Goal: Task Accomplishment & Management: Manage account settings

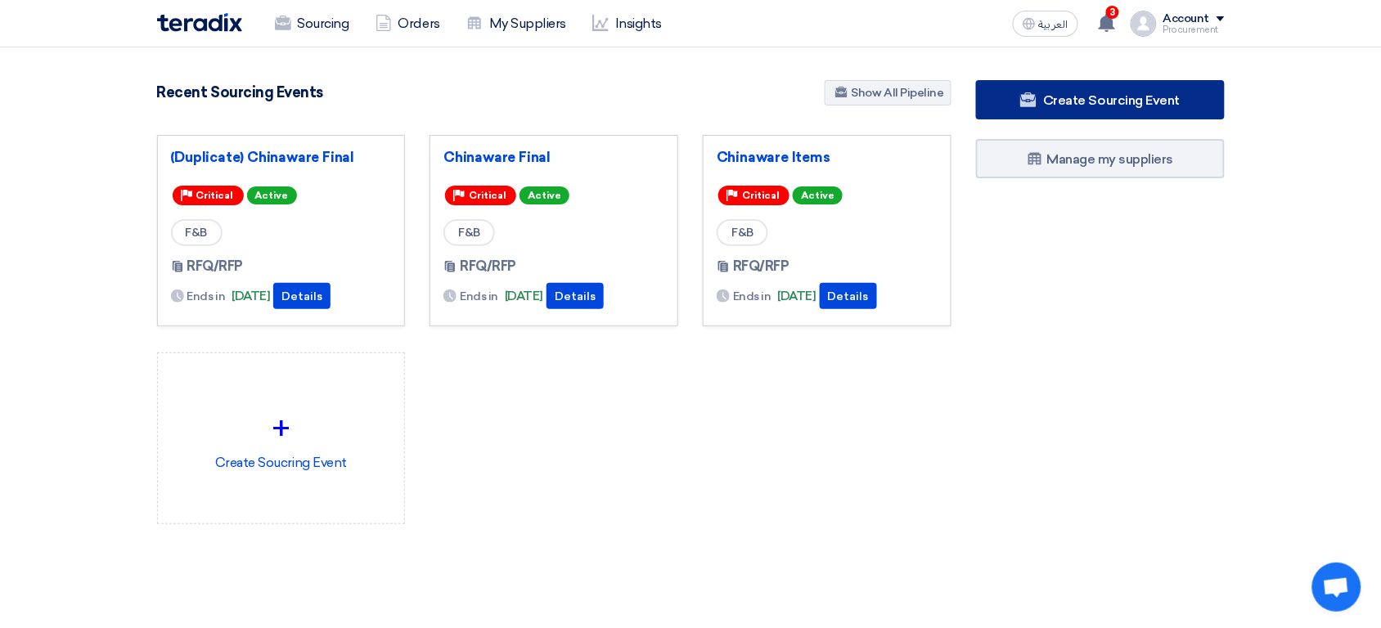
click at [1041, 92] on link "Create Sourcing Event" at bounding box center [1100, 99] width 249 height 39
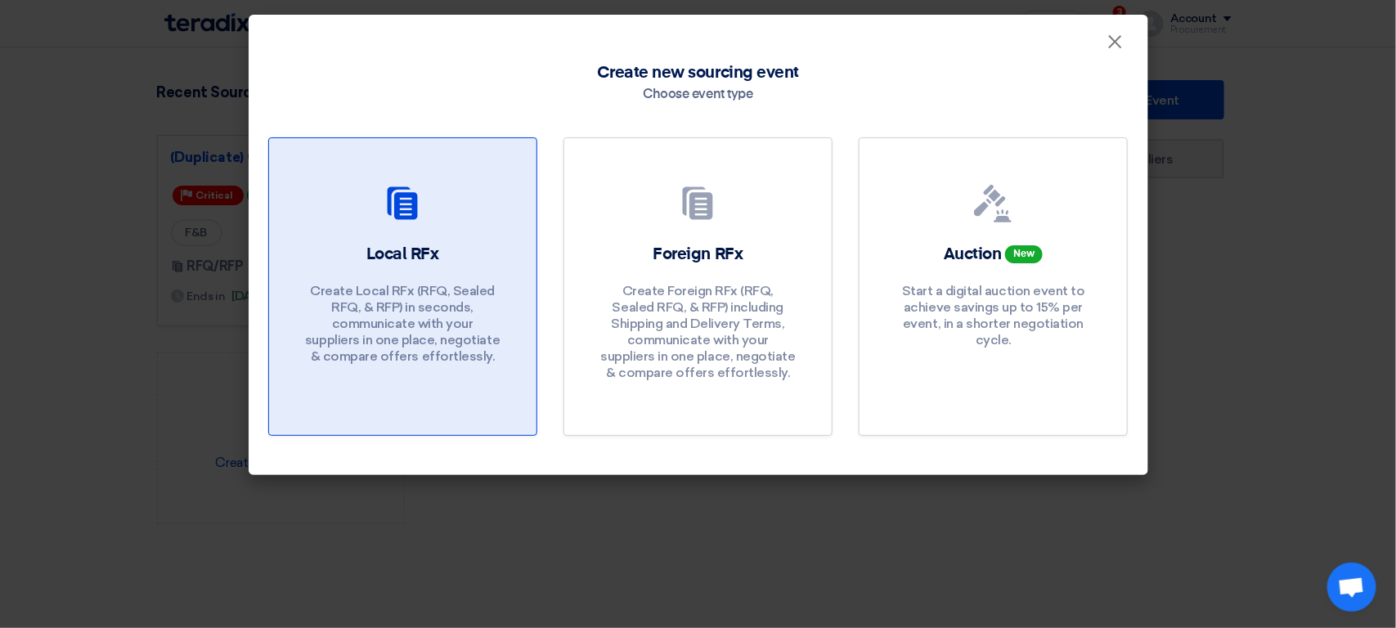
click at [459, 290] on p "Create Local RFx (RFQ, Sealed RFQ, & RFP) in seconds, communicate with your sup…" at bounding box center [402, 324] width 196 height 82
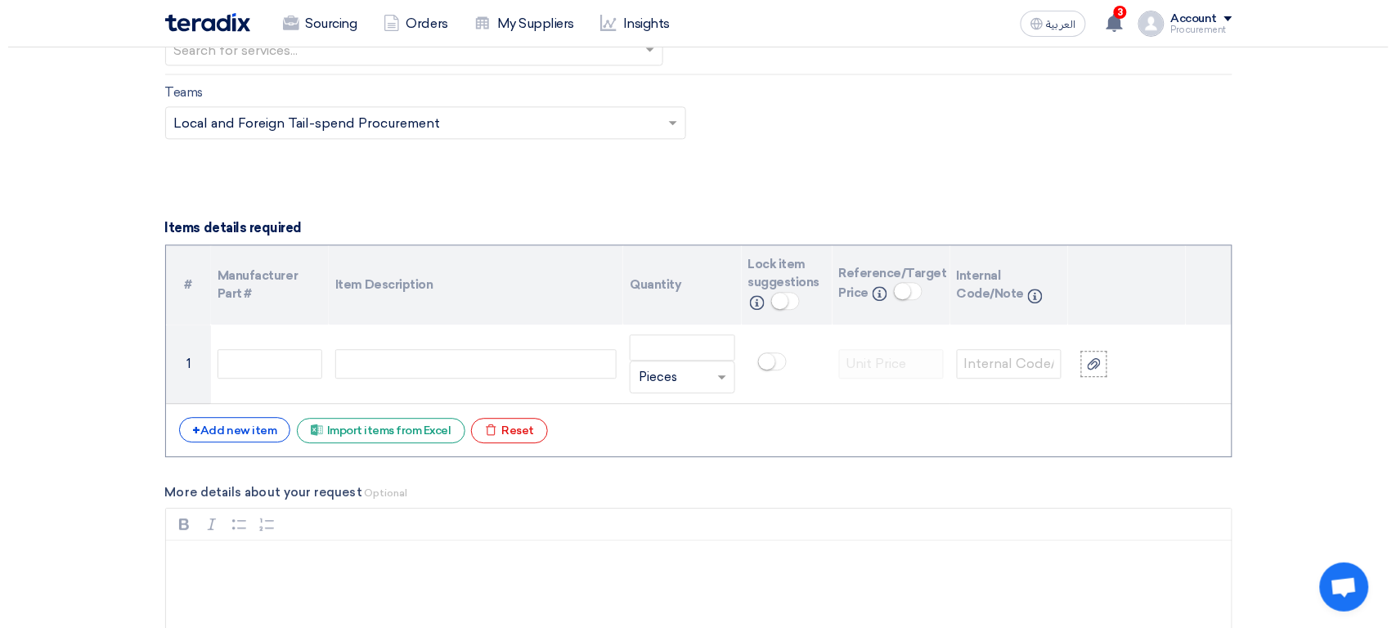
scroll to position [1094, 0]
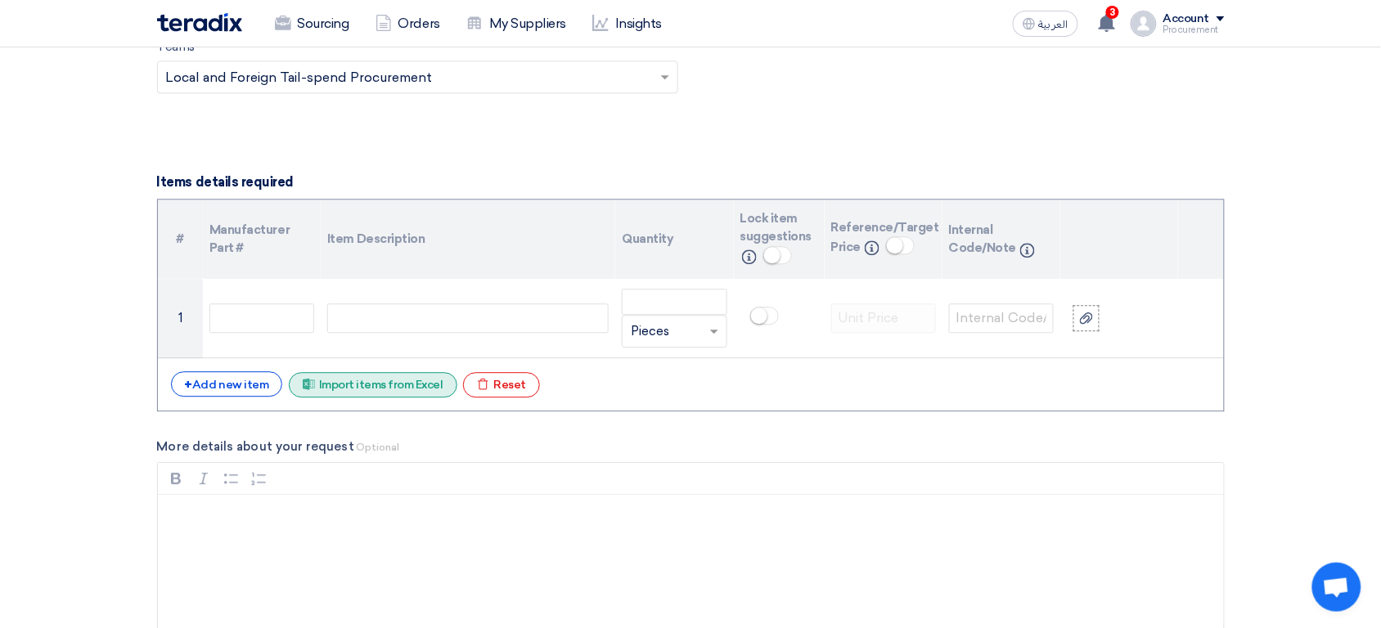
click at [413, 396] on div "Excel file Import items from Excel" at bounding box center [373, 384] width 168 height 25
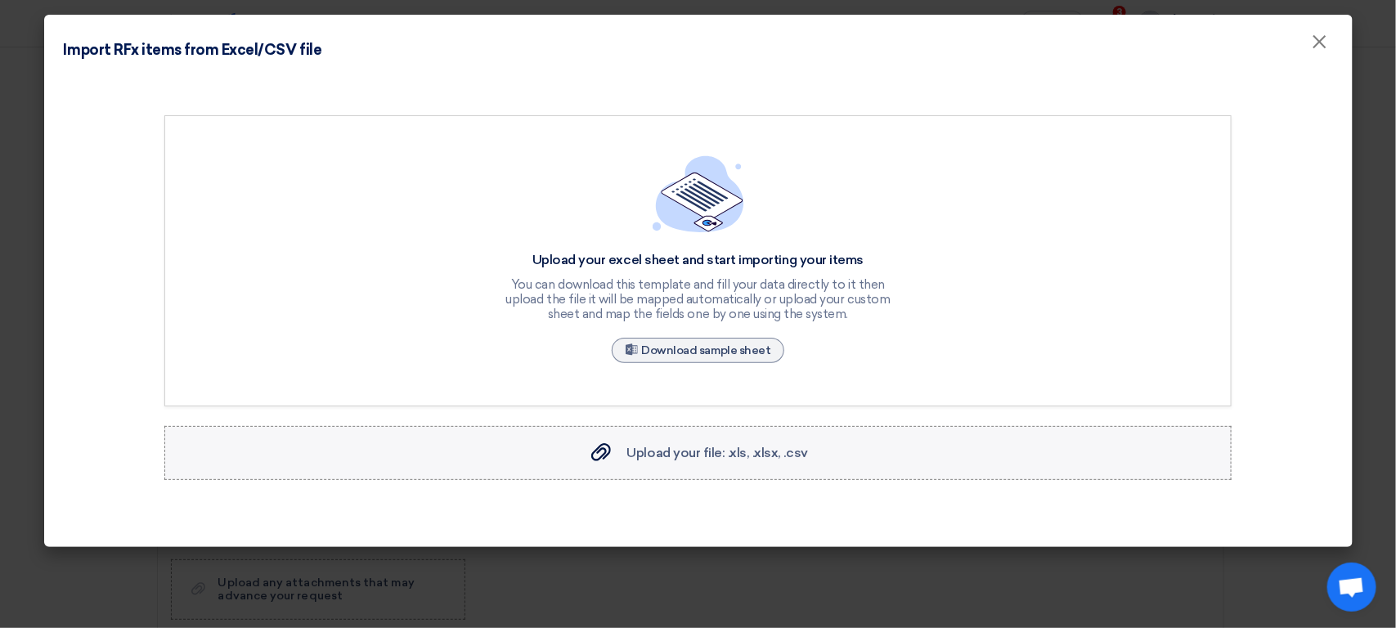
click at [563, 441] on label "Upload your file: .xls, .xlsx, .csv Upload your file: .xls, .xlsx, .csv" at bounding box center [697, 453] width 1067 height 54
click at [0, 0] on input "Upload your file: .xls, .xlsx, .csv Upload your file: .xls, .xlsx, .csv" at bounding box center [0, 0] width 0 height 0
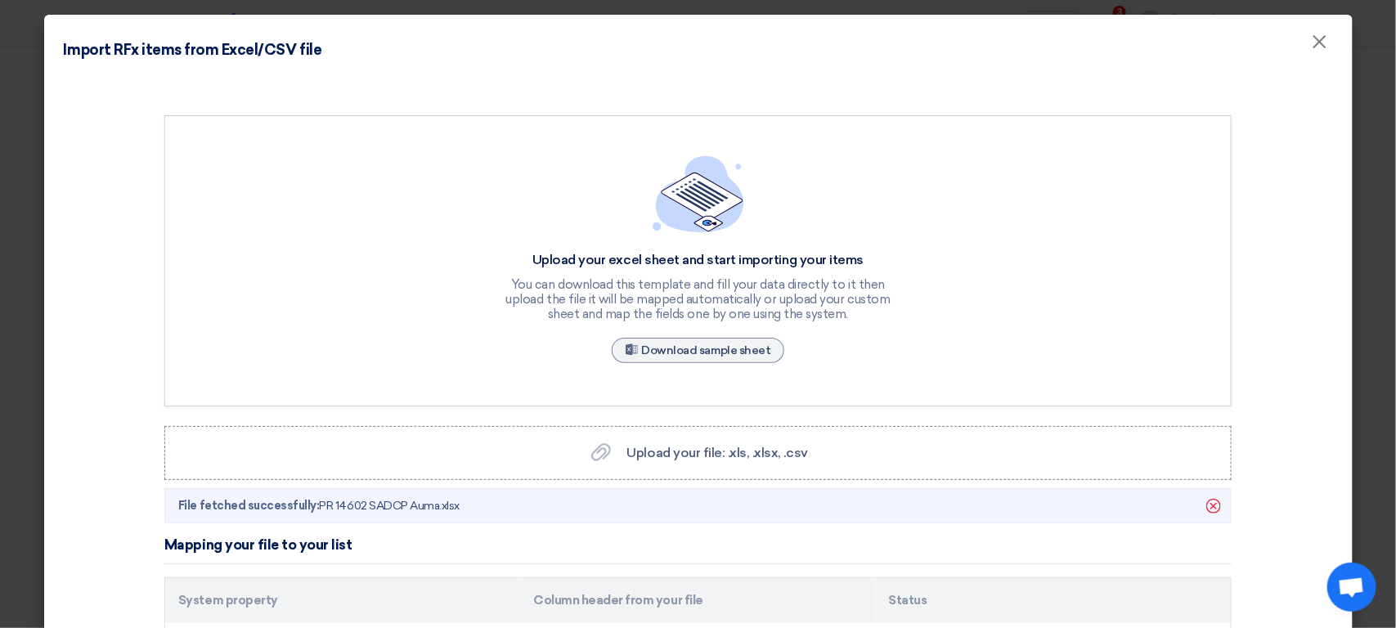
scroll to position [473, 0]
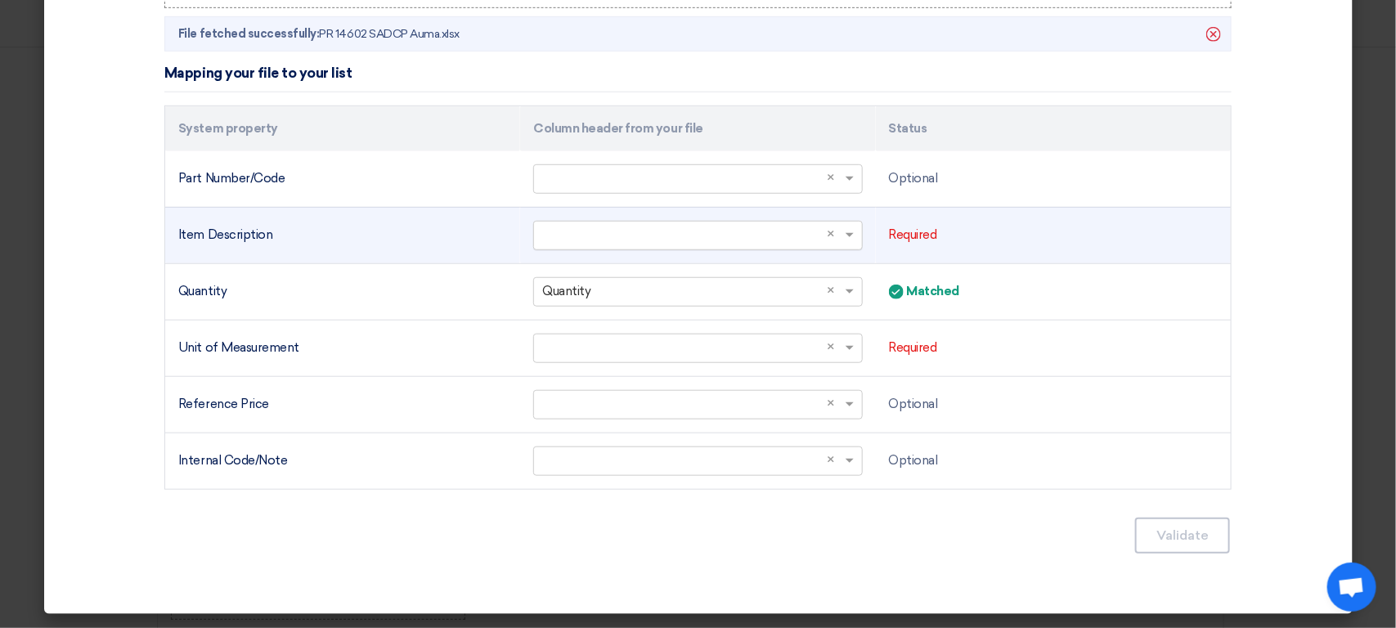
click at [654, 227] on input "text" at bounding box center [689, 235] width 294 height 27
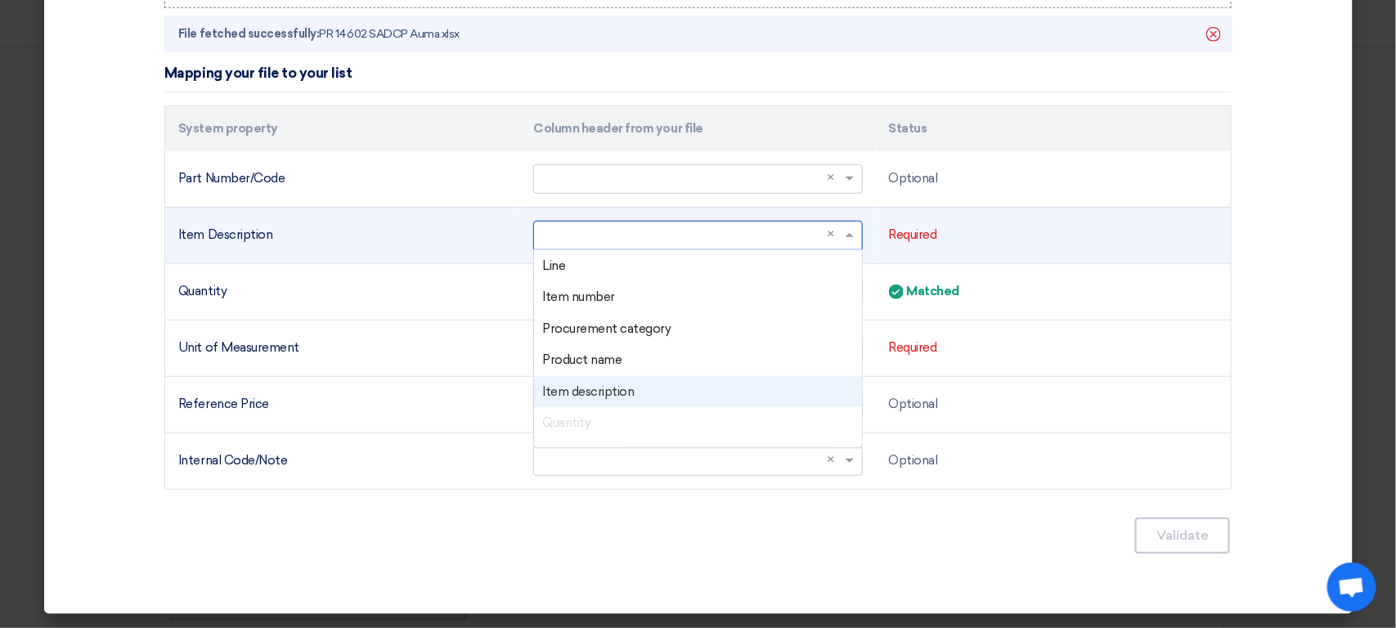
click at [646, 388] on div "Item description" at bounding box center [697, 392] width 327 height 32
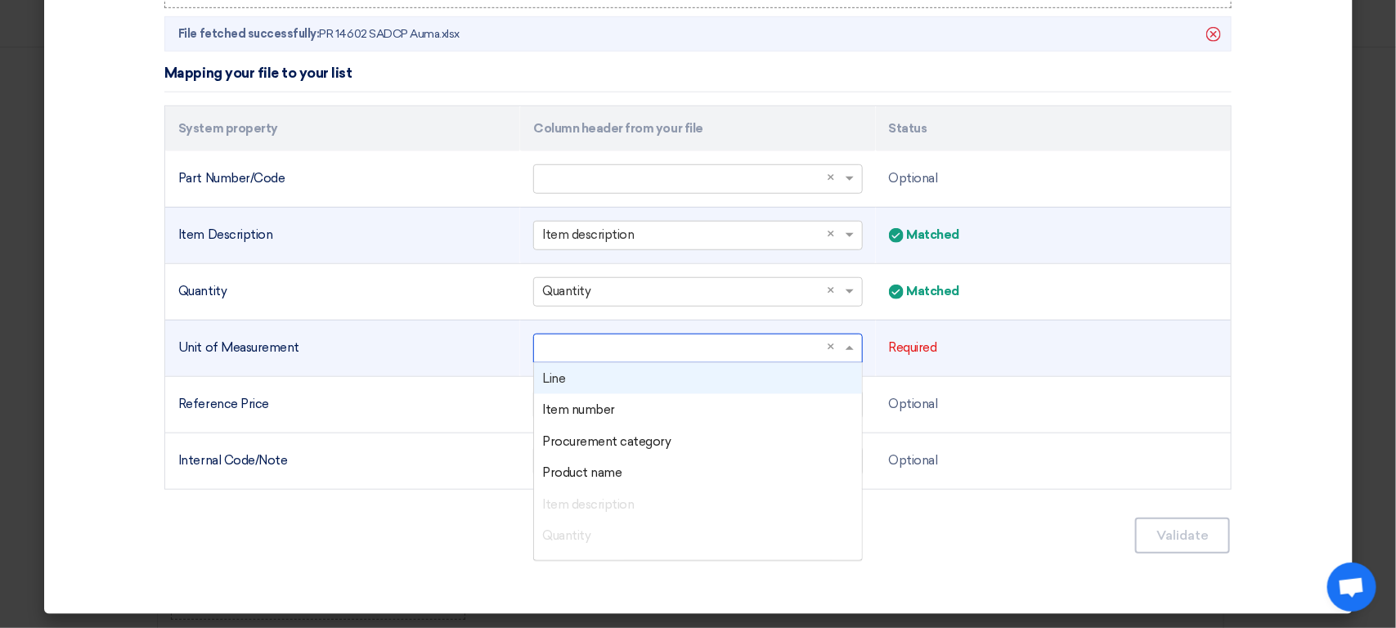
click at [661, 342] on input "text" at bounding box center [689, 348] width 294 height 27
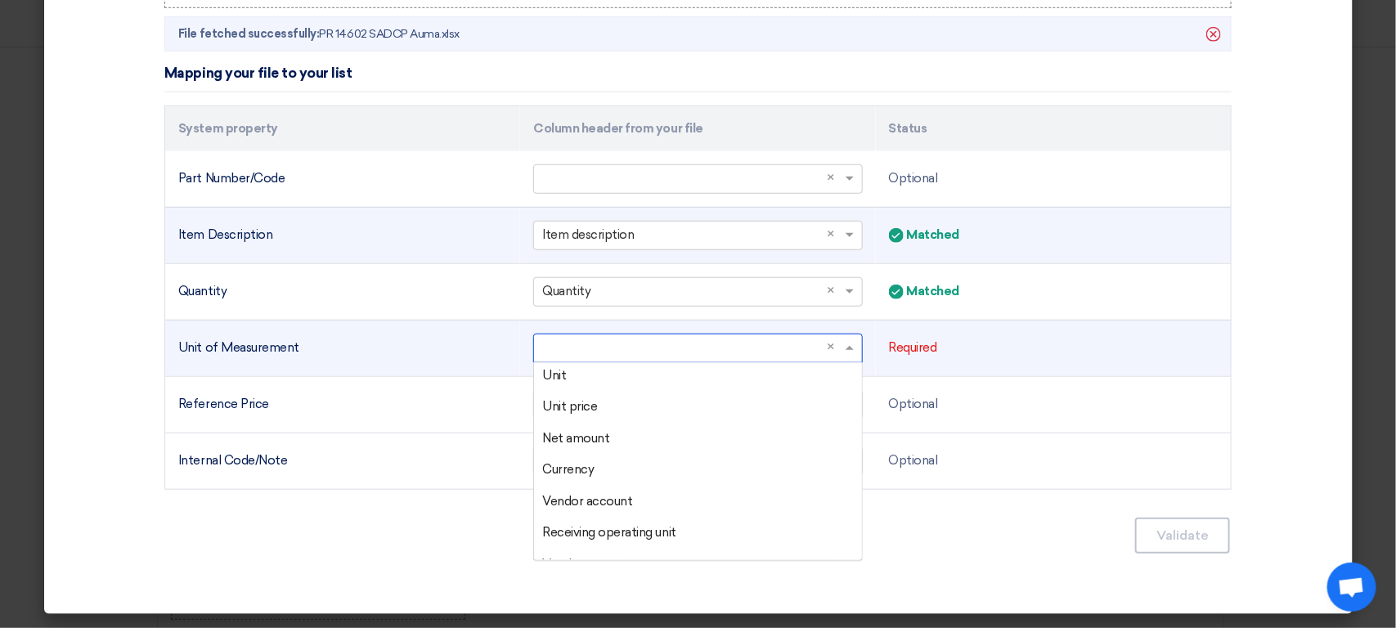
scroll to position [159, 0]
click at [600, 406] on div "Unit" at bounding box center [697, 409] width 327 height 32
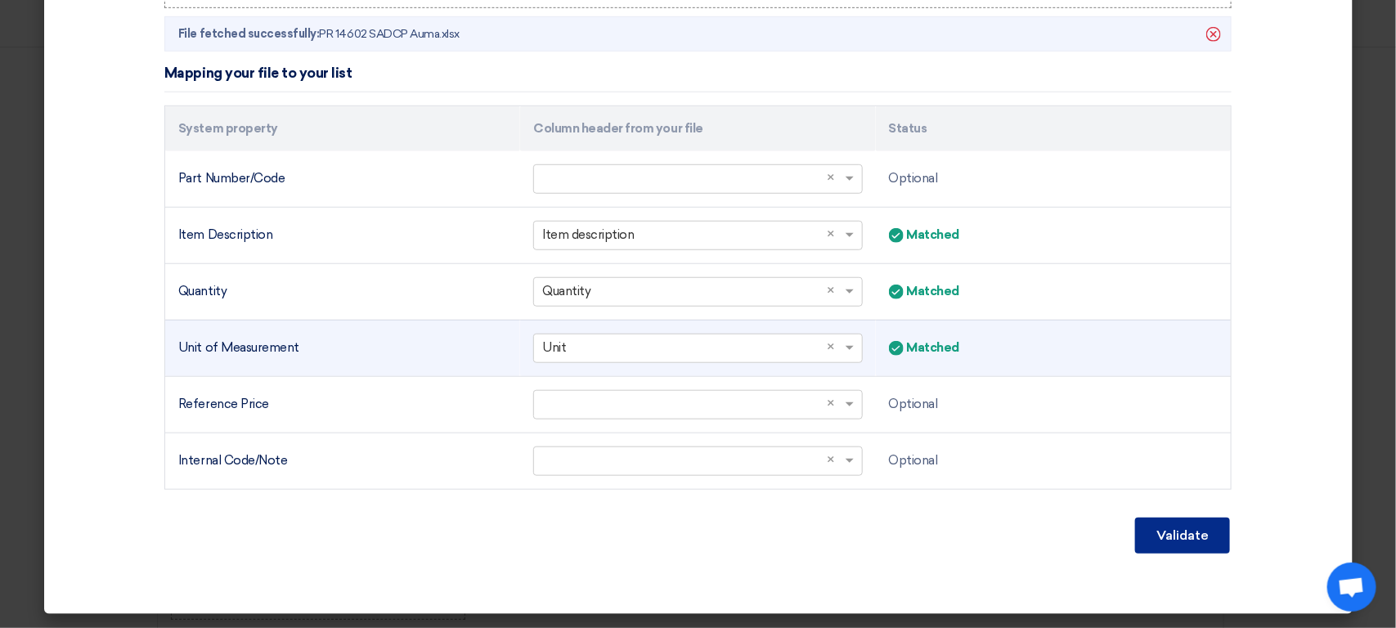
click at [1172, 533] on button "Validate" at bounding box center [1182, 536] width 95 height 36
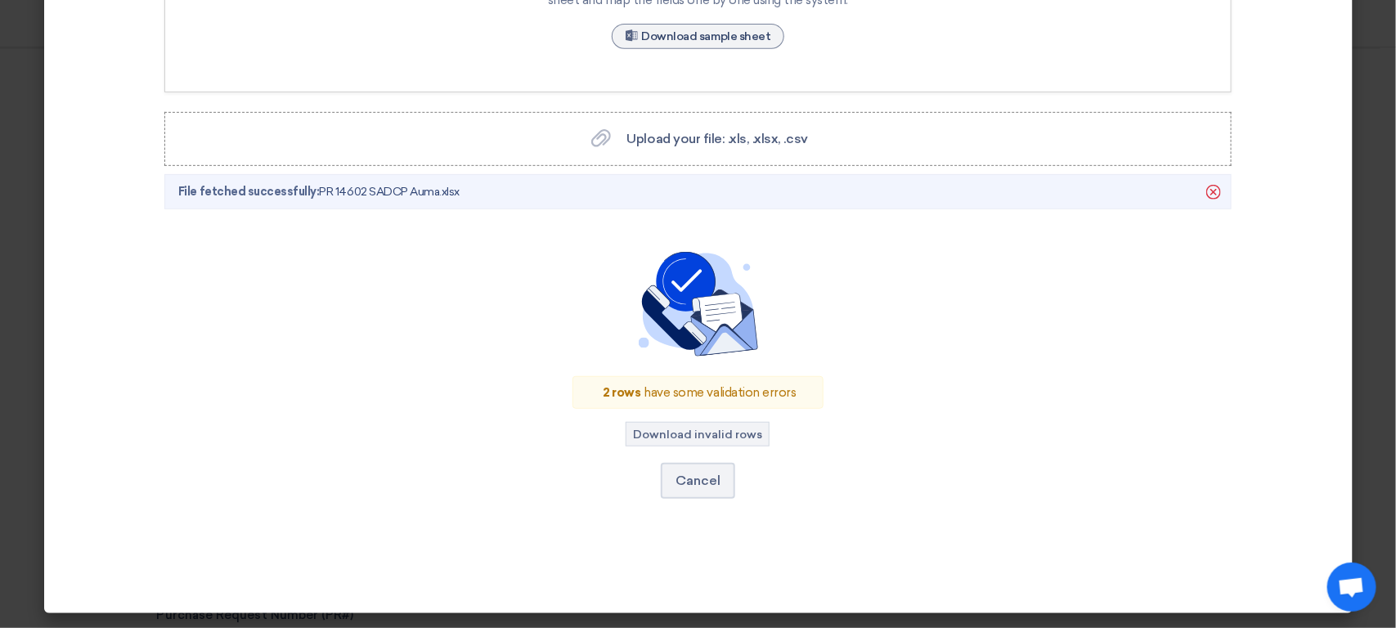
scroll to position [313, 0]
click at [725, 429] on button "Download invalid rows" at bounding box center [698, 435] width 144 height 25
click at [714, 433] on button "Download invalid rows" at bounding box center [698, 435] width 144 height 25
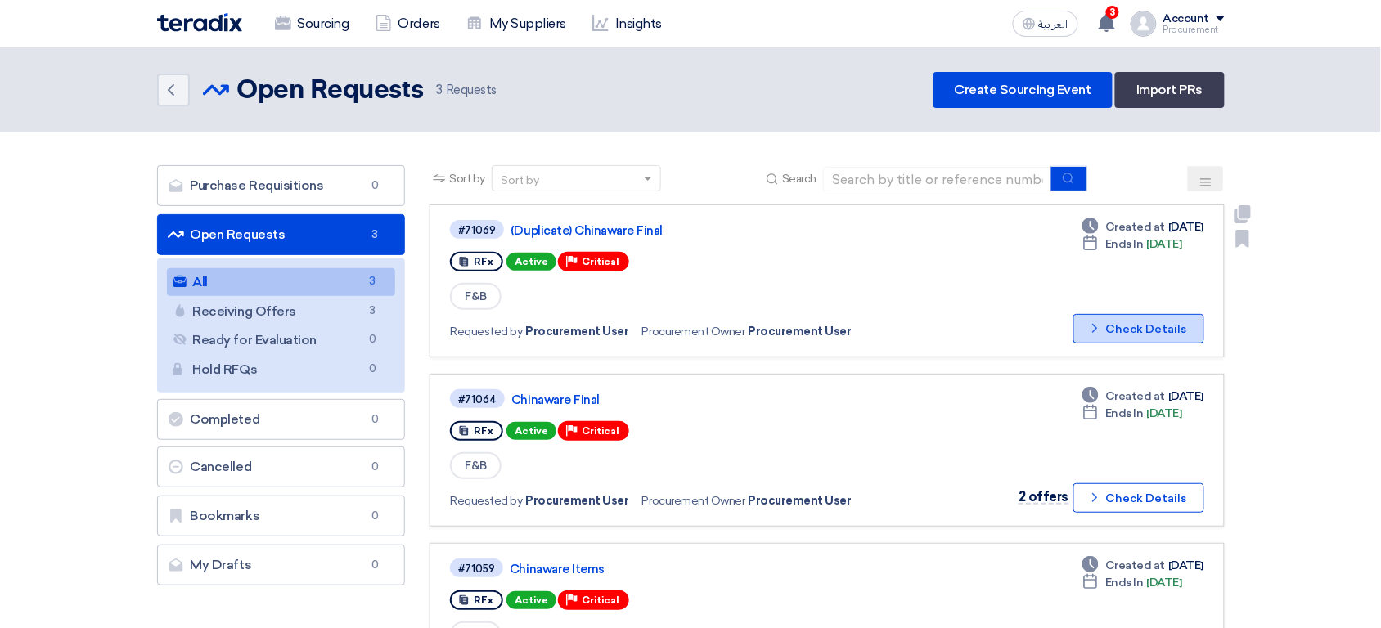
click at [1134, 323] on button "Check details Check Details" at bounding box center [1138, 328] width 131 height 29
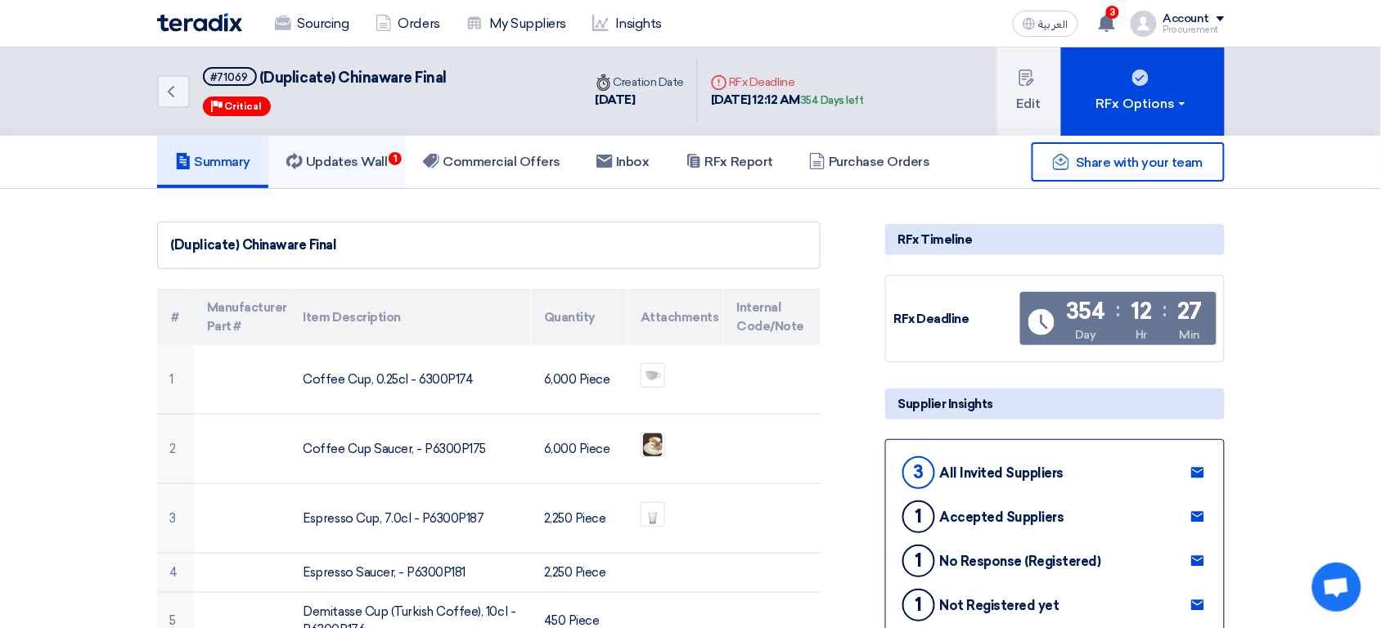
click at [362, 155] on h5 "Updates Wall 1" at bounding box center [336, 162] width 101 height 16
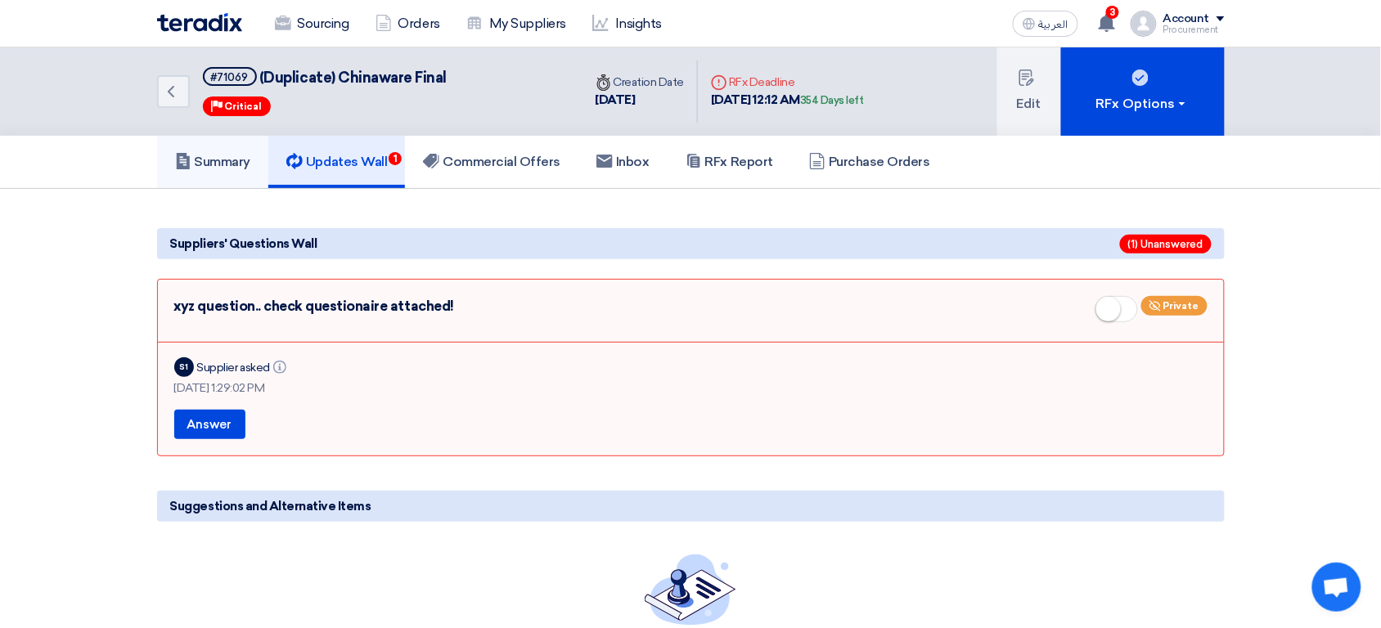
click at [240, 162] on h5 "Summary" at bounding box center [213, 162] width 76 height 16
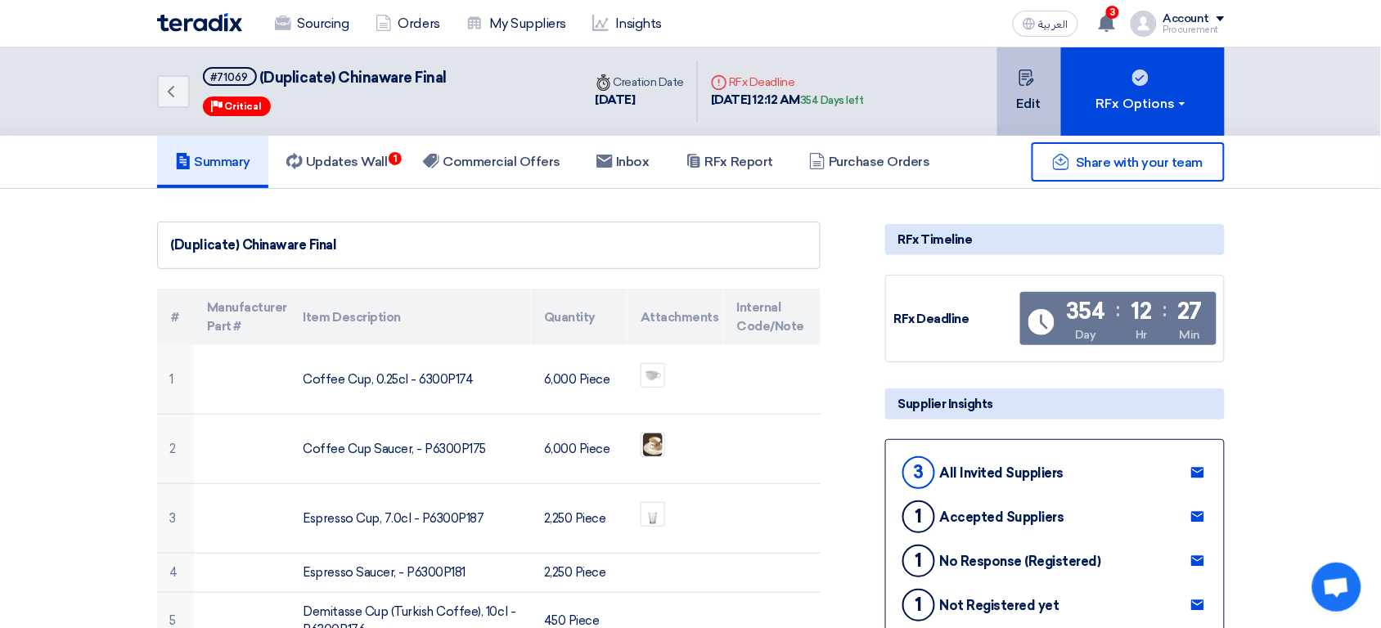
click at [1031, 109] on button "Edit" at bounding box center [1029, 91] width 64 height 88
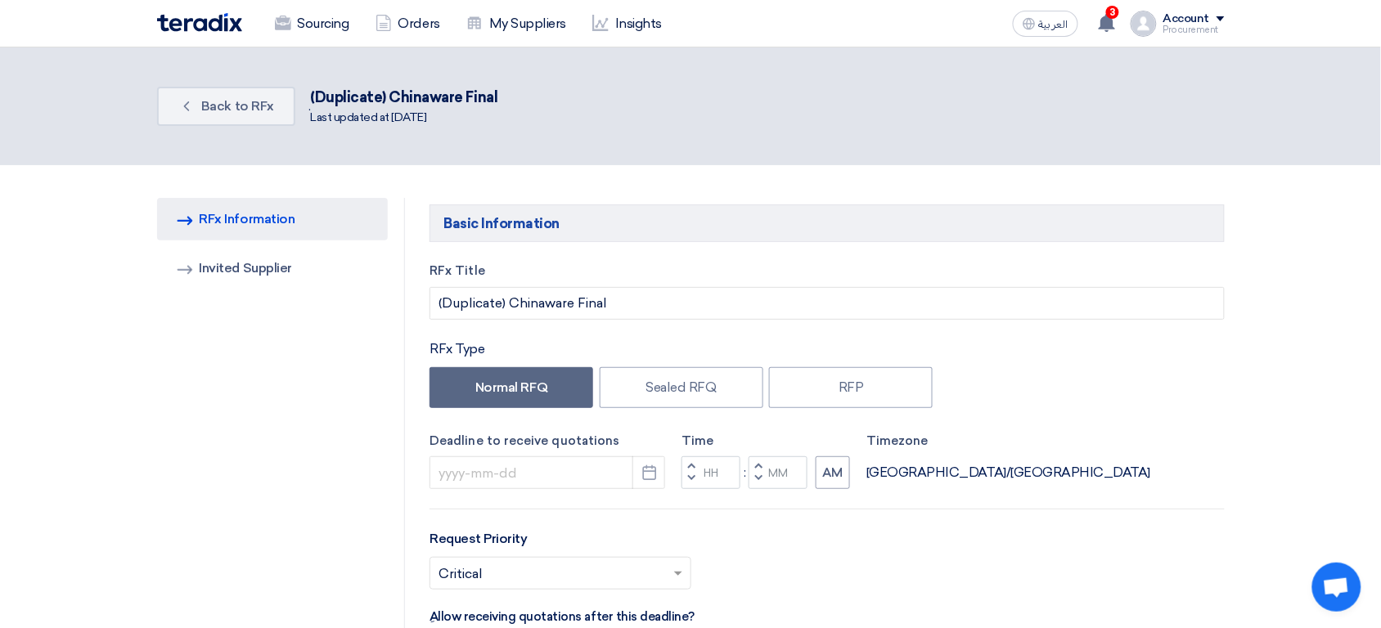
type input "[DATE]"
type input "12"
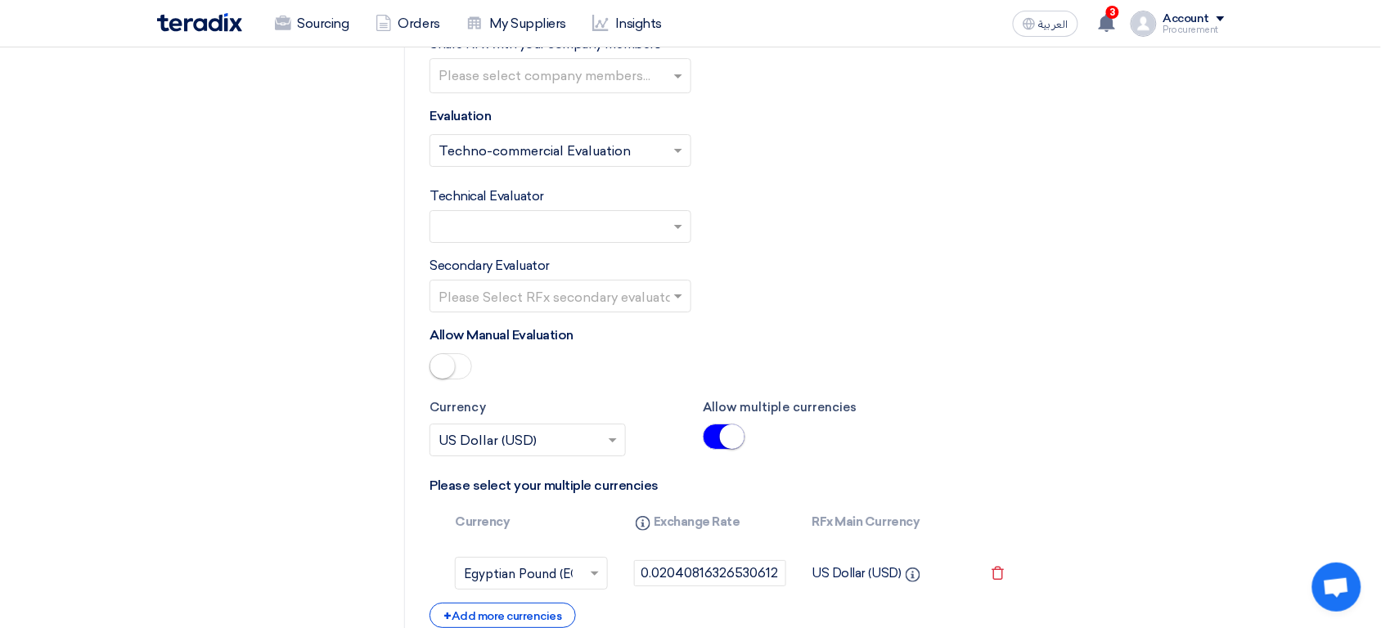
scroll to position [3259, 0]
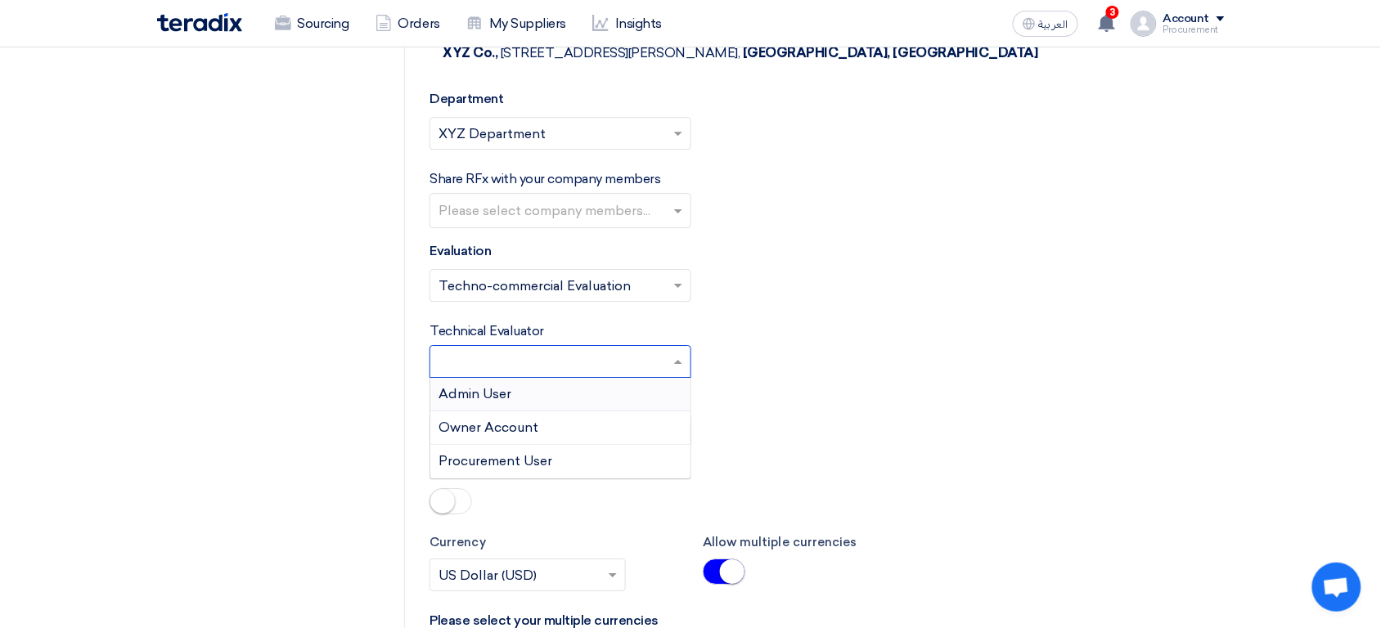
click at [557, 372] on input "text" at bounding box center [551, 363] width 227 height 27
click at [512, 469] on span "Procurement User" at bounding box center [495, 461] width 114 height 16
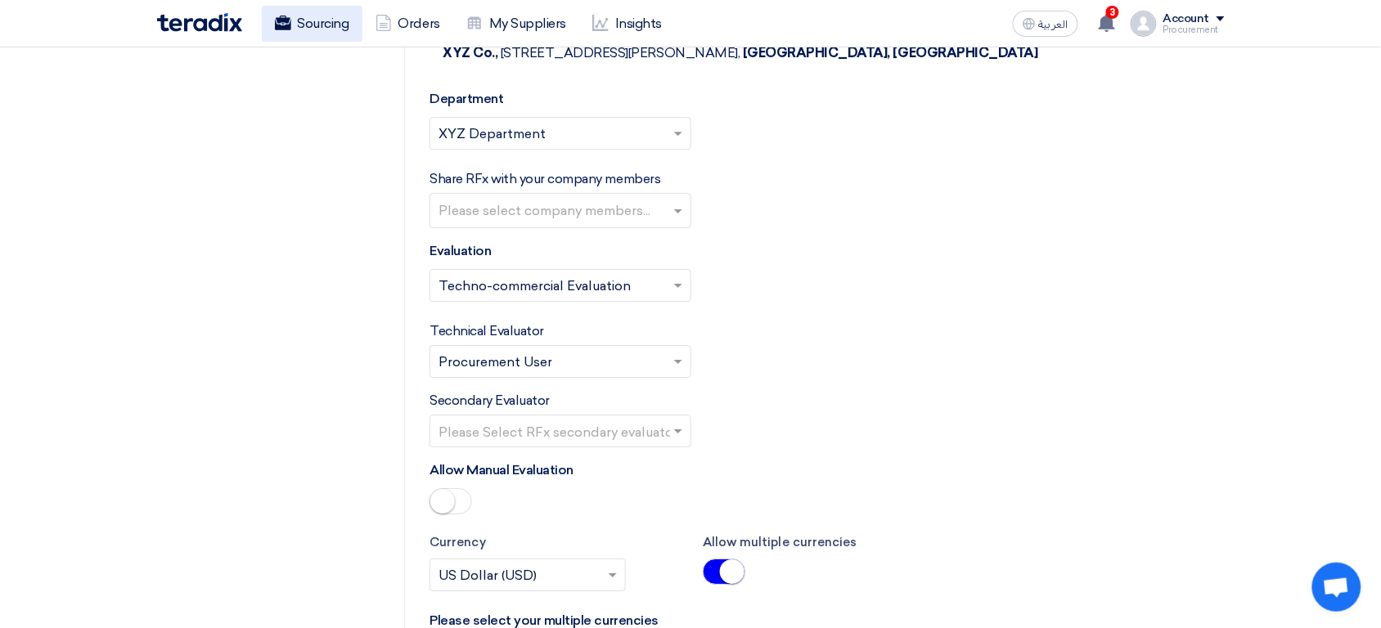
click at [323, 20] on link "Sourcing" at bounding box center [312, 24] width 101 height 36
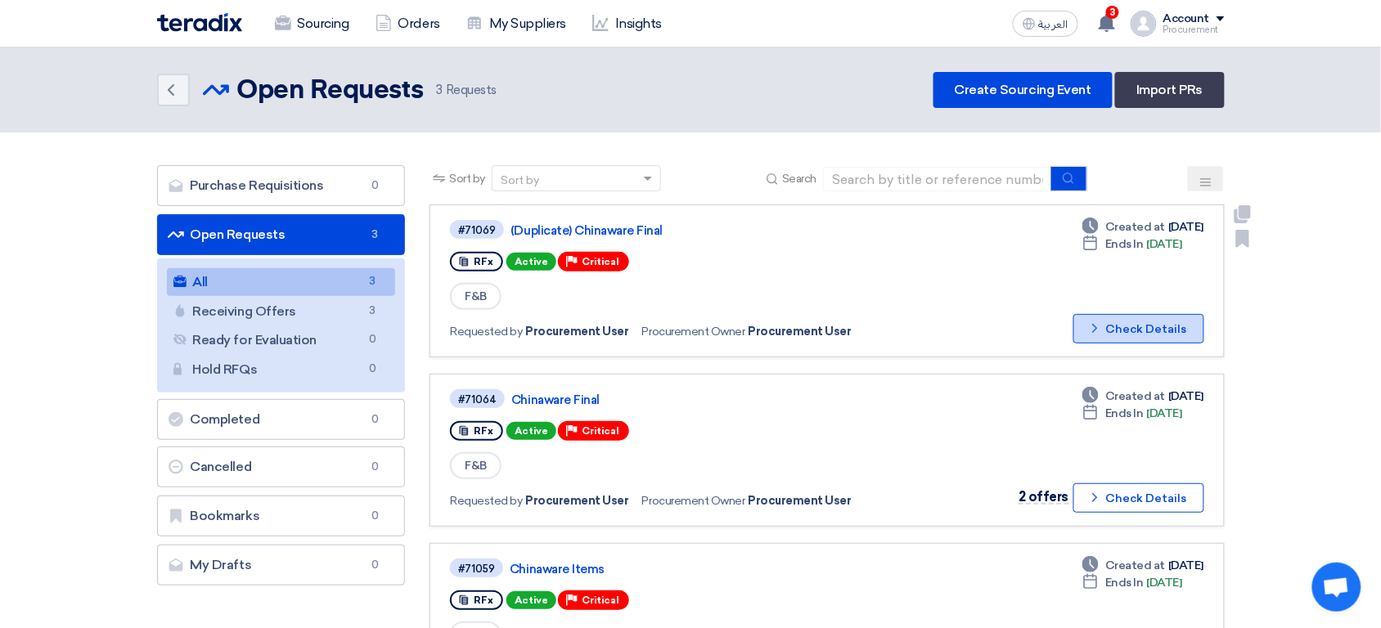
click at [1157, 327] on button "Check details Check Details" at bounding box center [1138, 328] width 131 height 29
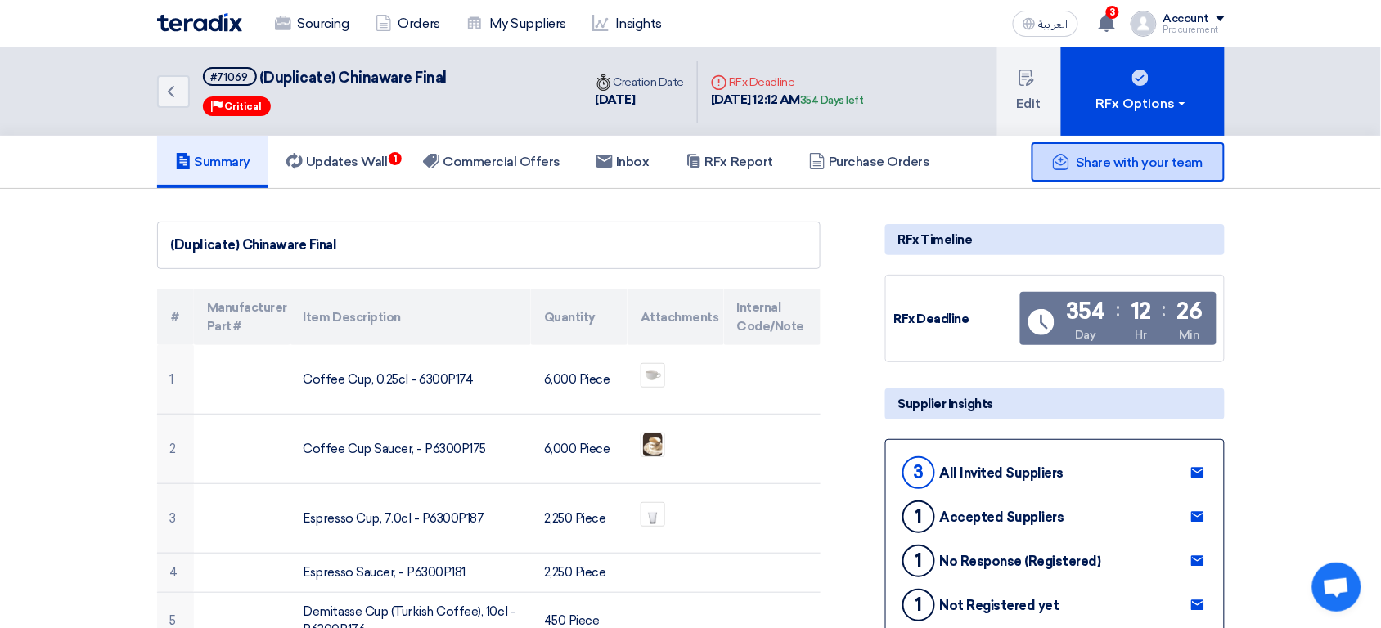
click at [1190, 173] on div "Share with your team" at bounding box center [1127, 161] width 193 height 39
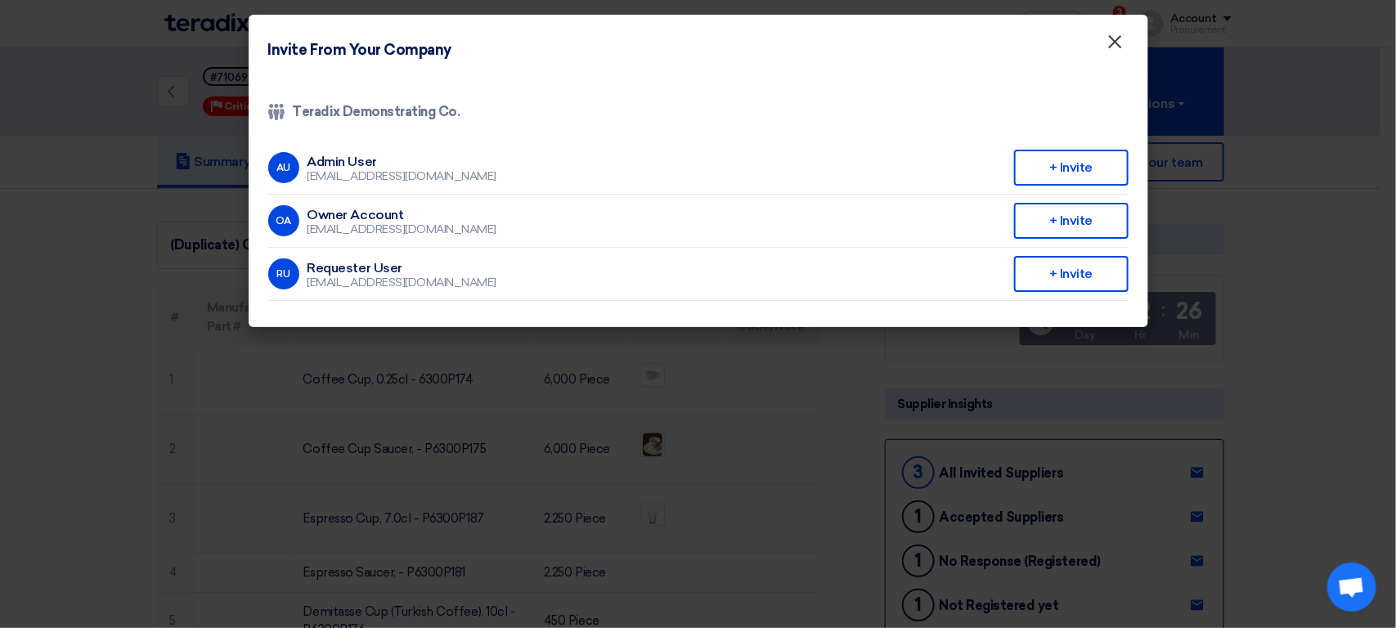
click at [1116, 38] on span "×" at bounding box center [1115, 45] width 16 height 33
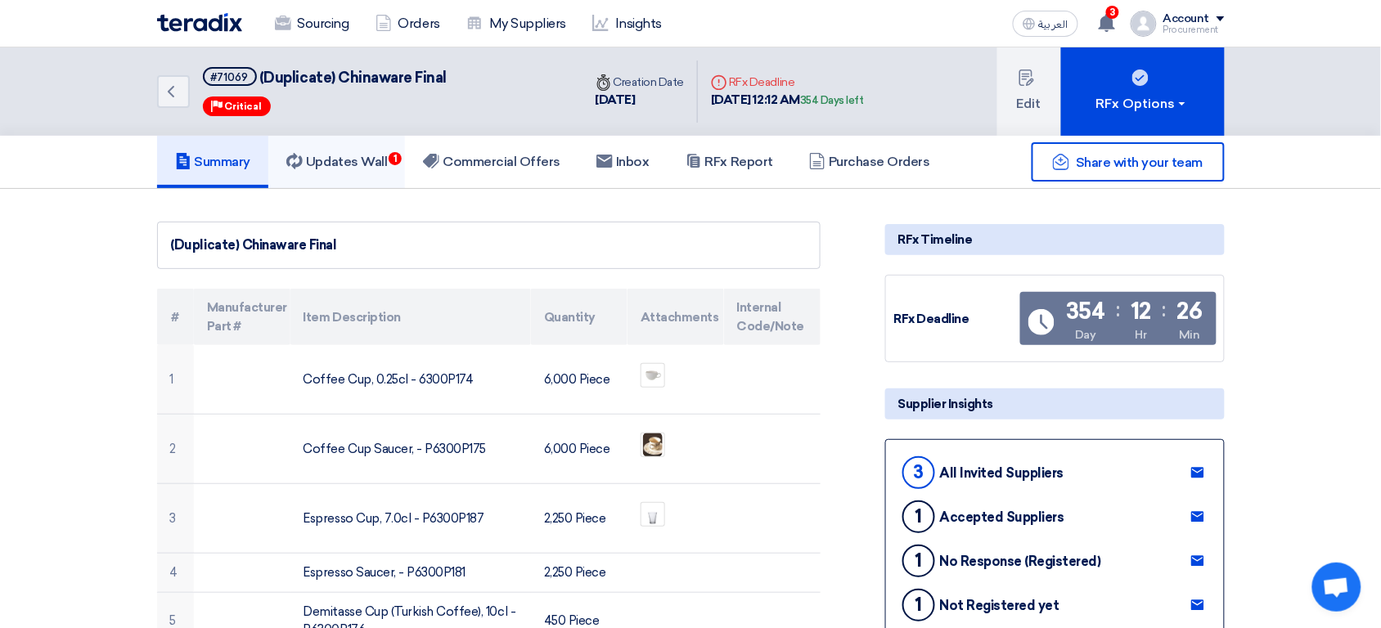
click at [357, 174] on link "Updates Wall 1" at bounding box center [336, 162] width 137 height 52
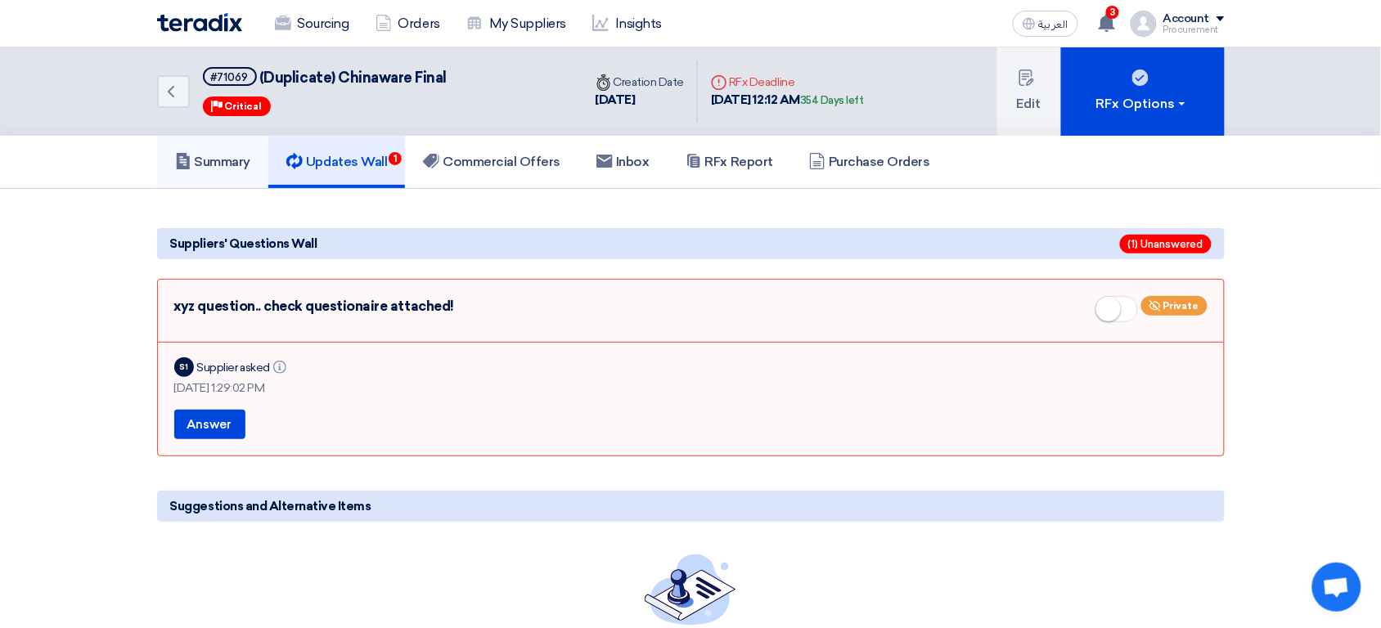
click at [231, 177] on link "Summary" at bounding box center [213, 162] width 112 height 52
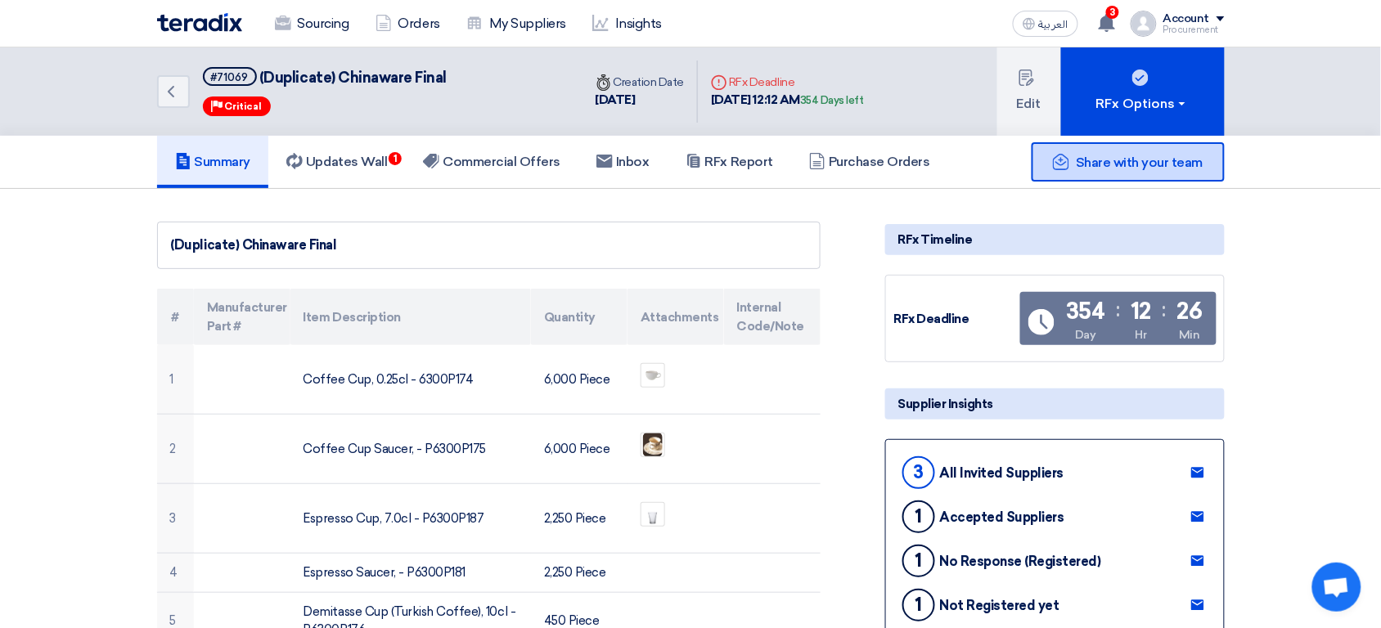
click at [1139, 173] on div "Share with your team" at bounding box center [1127, 161] width 193 height 39
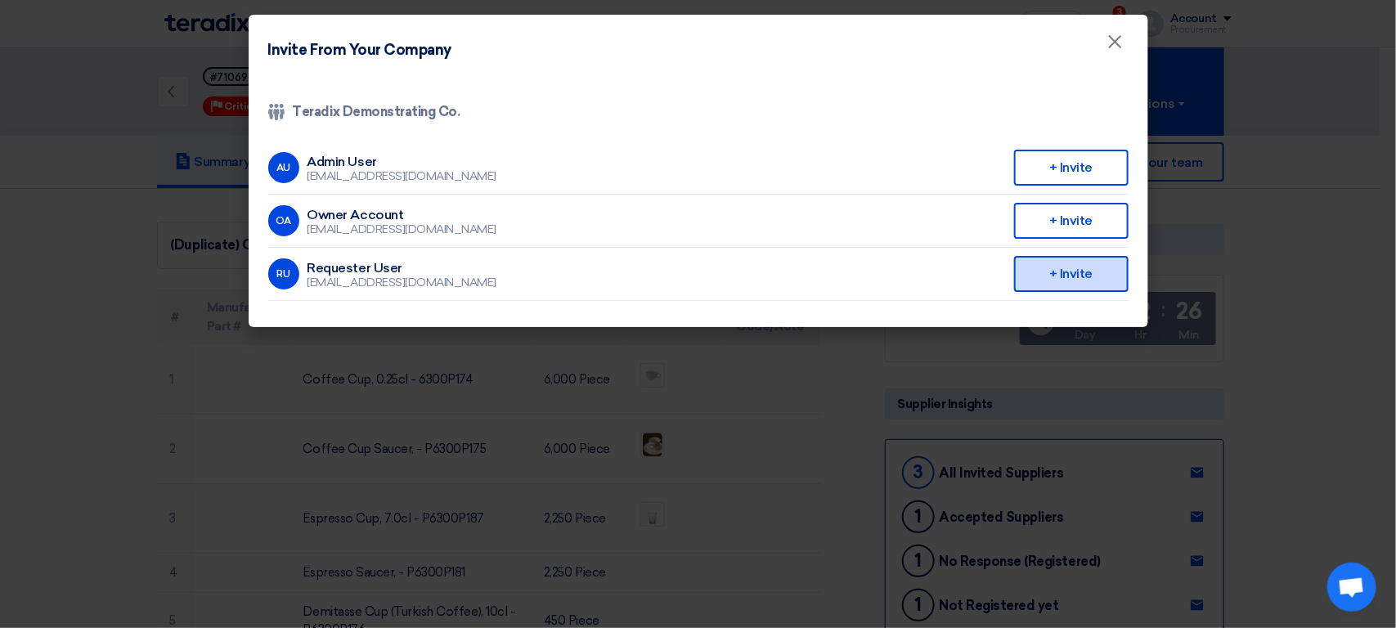
click at [1076, 277] on div "+ Invite" at bounding box center [1071, 274] width 115 height 36
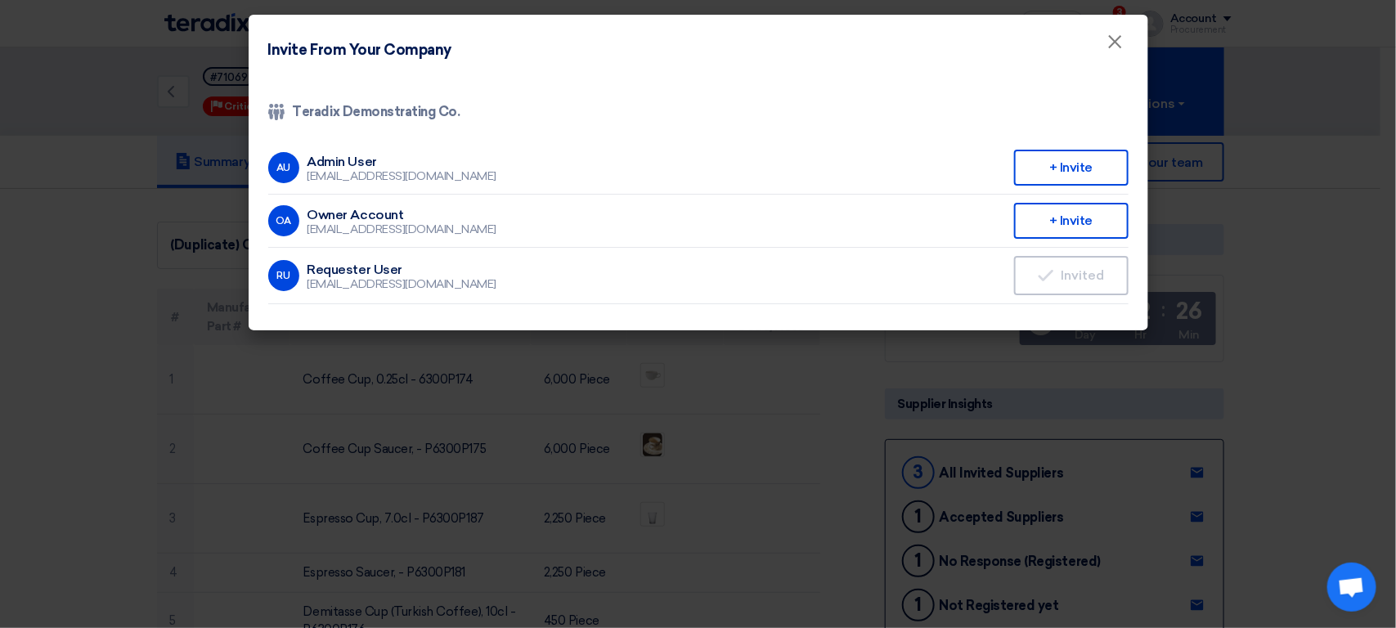
click at [1071, 175] on div "+ Invite" at bounding box center [1071, 168] width 115 height 36
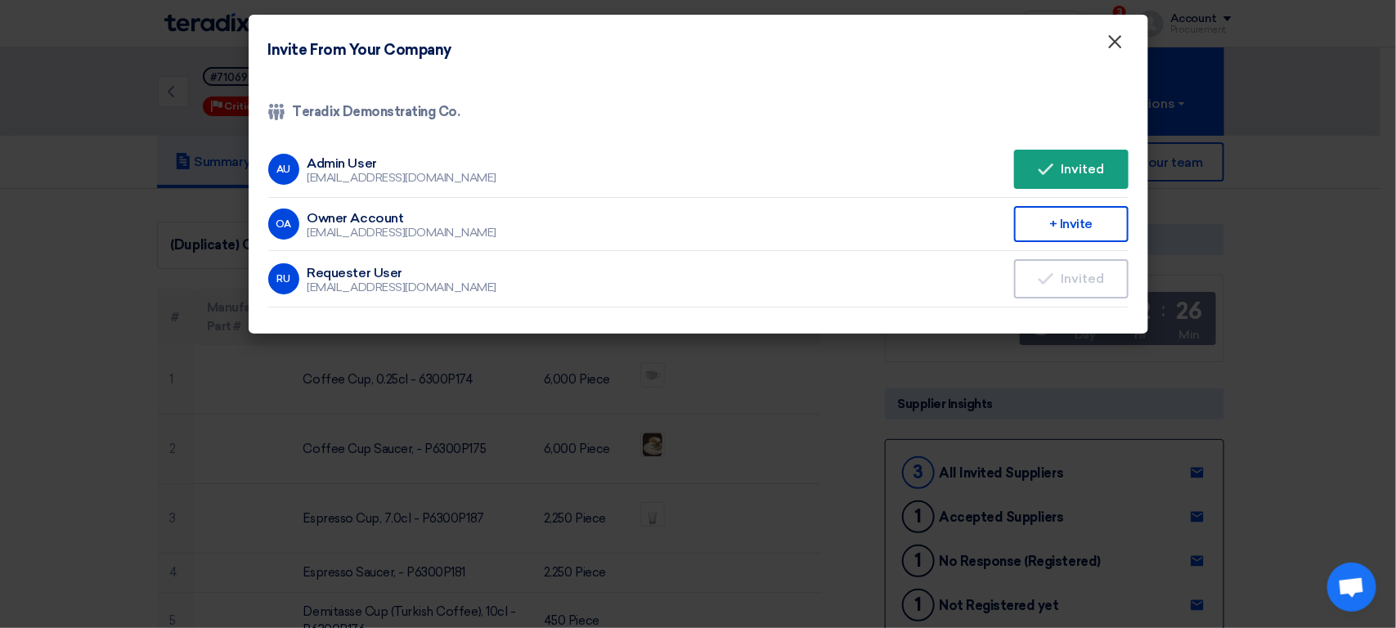
click at [1115, 48] on span "×" at bounding box center [1115, 45] width 16 height 33
